Goal: Transaction & Acquisition: Register for event/course

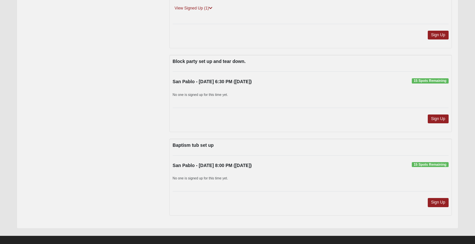
scroll to position [123, 0]
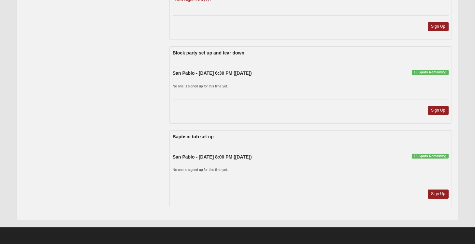
click at [208, 55] on strong "Block party set up and tear down." at bounding box center [209, 52] width 73 height 5
click at [208, 75] on strong "San Pablo - [DATE] 6:30 PM ([DATE])" at bounding box center [212, 72] width 79 height 5
click at [440, 110] on link "Sign Up" at bounding box center [438, 110] width 21 height 9
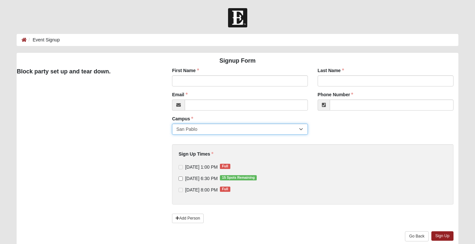
click at [187, 126] on select "San Pablo" at bounding box center [240, 128] width 136 height 11
click at [181, 178] on input "[DATE] 6:30 PM 15 Spots Remaining" at bounding box center [181, 178] width 4 height 4
checkbox input "true"
click at [141, 162] on div "Signup Form Block party set up and tear down. First Name First Name is required…" at bounding box center [237, 150] width 451 height 194
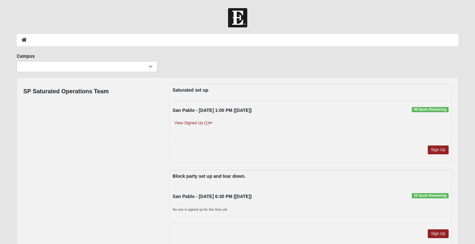
scroll to position [122, 0]
